Goal: Transaction & Acquisition: Subscribe to service/newsletter

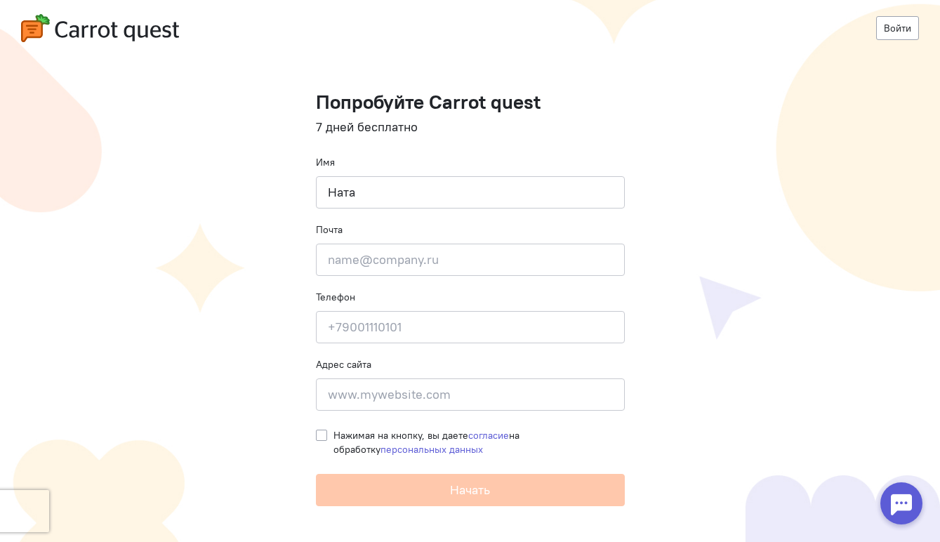
type input "НАТАЛЬЯ"
type input "bernadskaya@gmail.com"
type input "+79055001231"
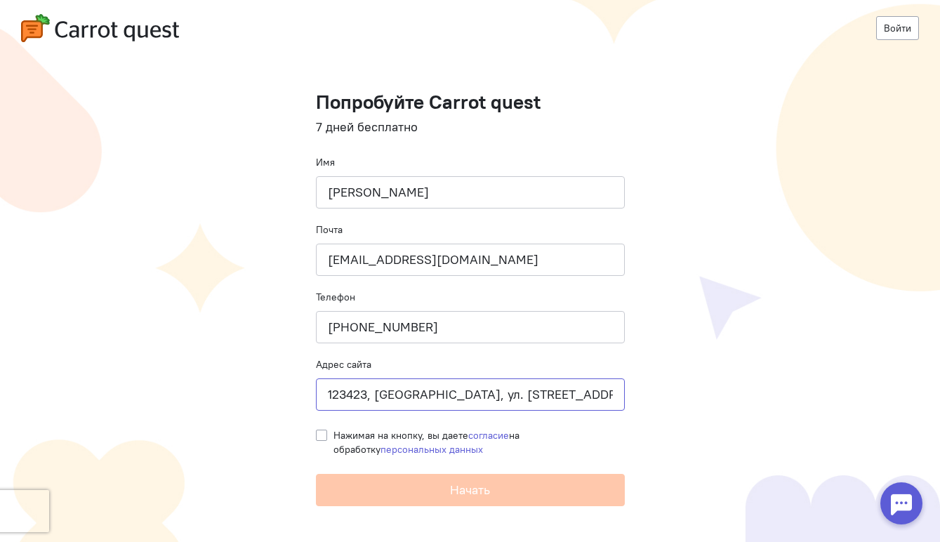
click at [510, 389] on input "123423, Москва, ул. Народного Ополчения, д.20 к.2, кв.407" at bounding box center [470, 394] width 309 height 32
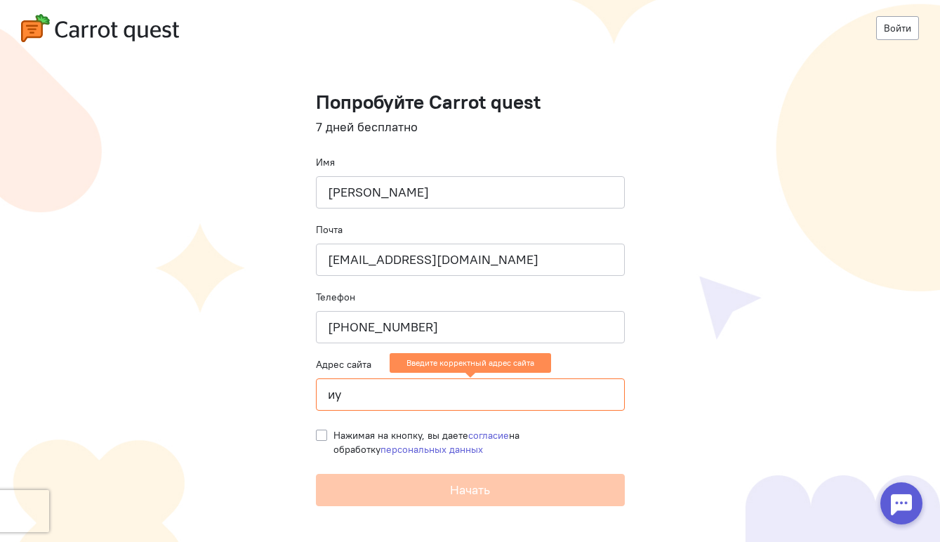
type input "и"
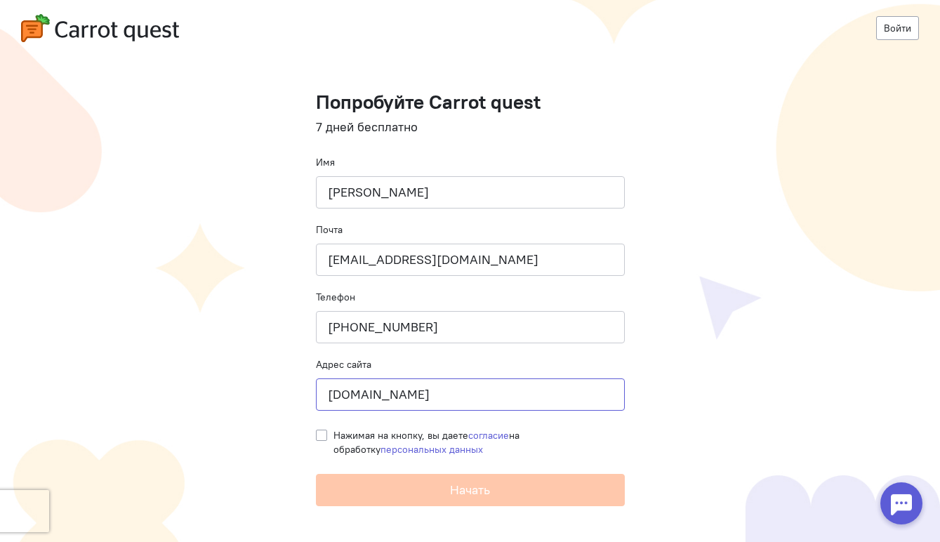
type input "ber-me.ru"
click at [333, 439] on label "Нажимая на кнопку, вы даете согласие на обработку персональных данных" at bounding box center [478, 442] width 291 height 28
click at [320, 439] on input "Нажимая на кнопку, вы даете согласие на обработку персональных данных" at bounding box center [321, 434] width 11 height 13
checkbox input "true"
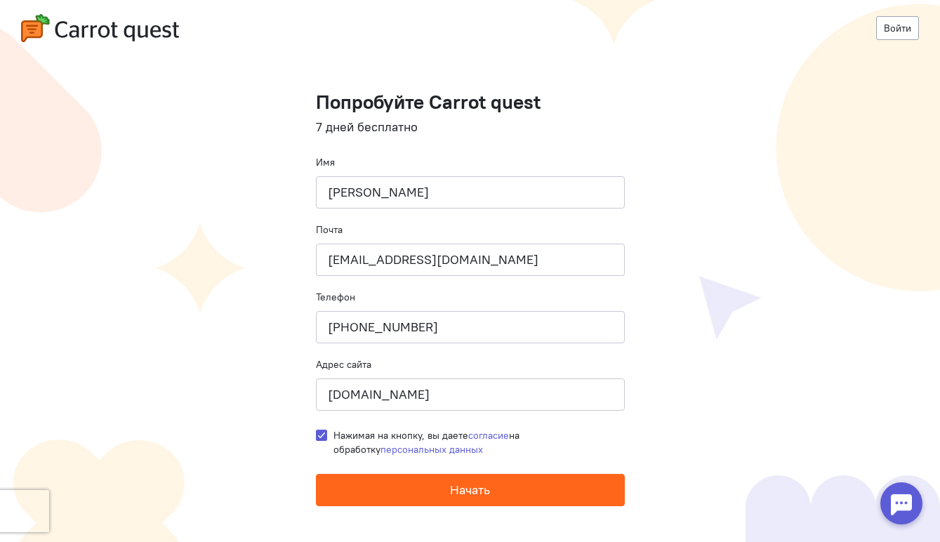
click at [348, 491] on button "Начать" at bounding box center [470, 490] width 309 height 32
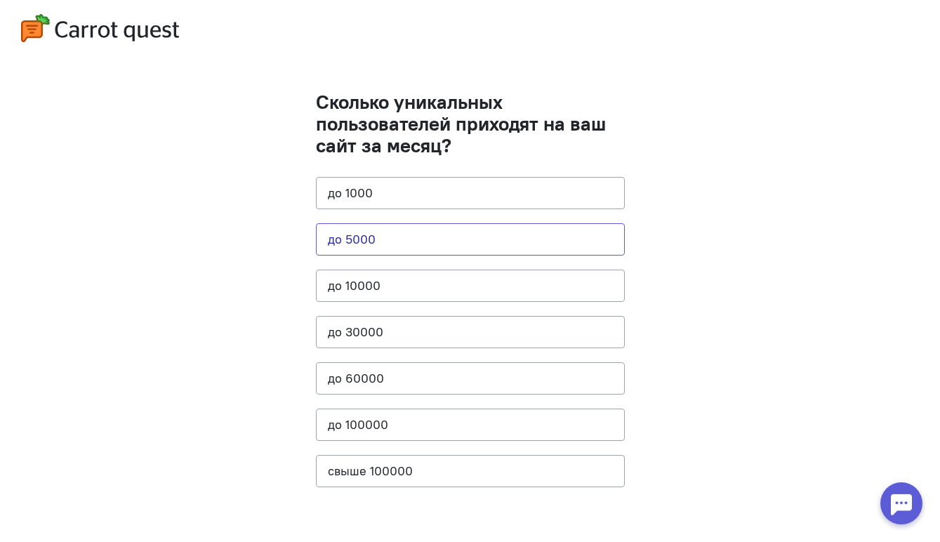
click at [336, 242] on button "до 5000" at bounding box center [470, 239] width 309 height 32
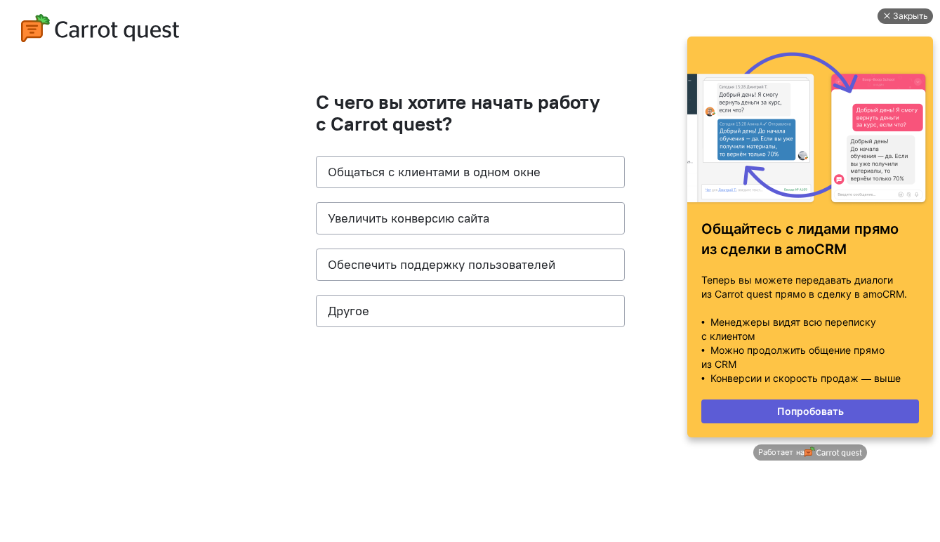
click at [887, 13] on div at bounding box center [885, 16] width 7 height 7
